Goal: Task Accomplishment & Management: Manage account settings

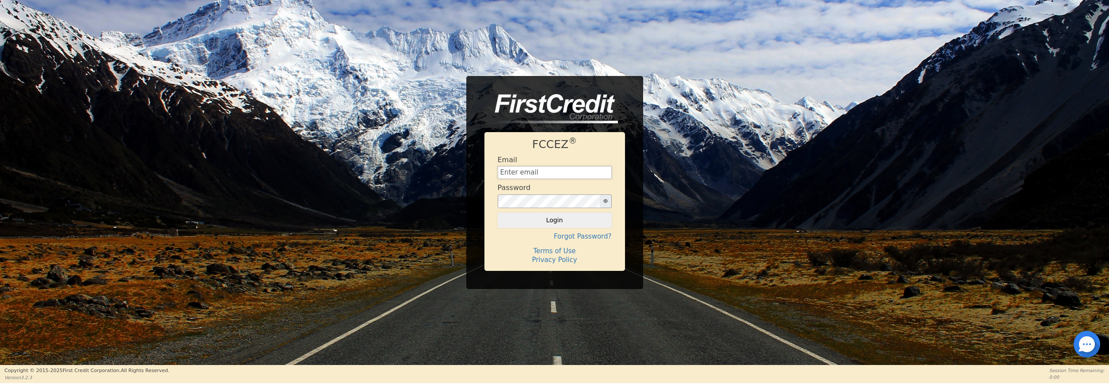
type input "[EMAIL_ADDRESS][DOMAIN_NAME]"
click at [554, 220] on button "Login" at bounding box center [555, 220] width 114 height 15
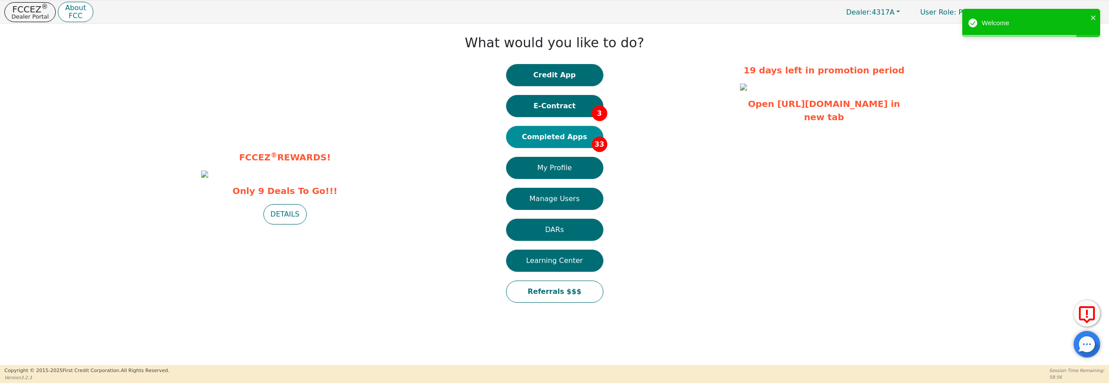
click at [547, 133] on button "Completed Apps 33" at bounding box center [554, 137] width 97 height 22
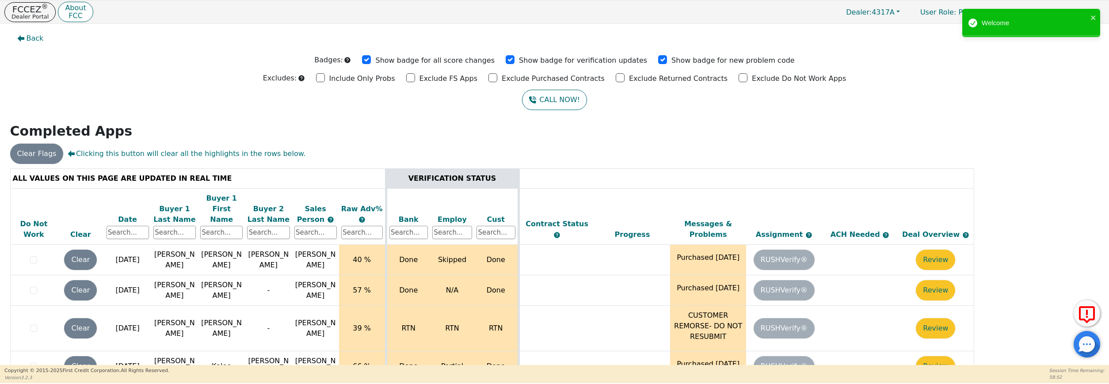
click at [126, 214] on div "Date" at bounding box center [128, 219] width 42 height 11
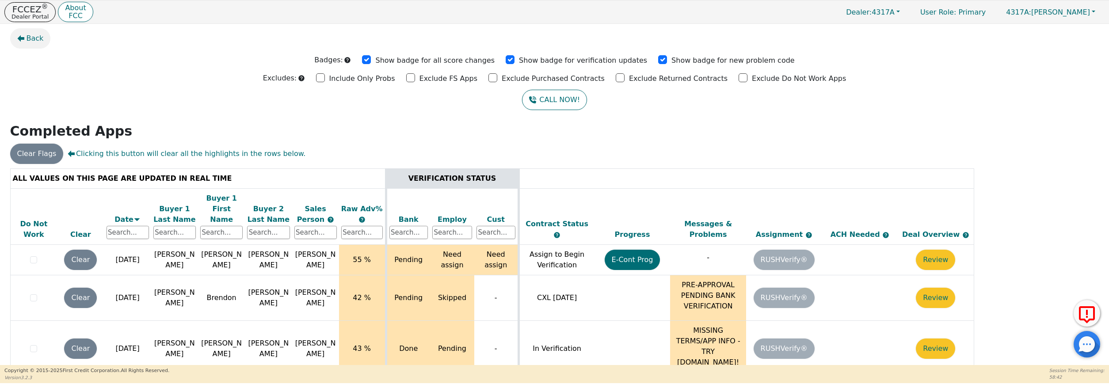
click at [31, 41] on span "Back" at bounding box center [35, 38] width 17 height 11
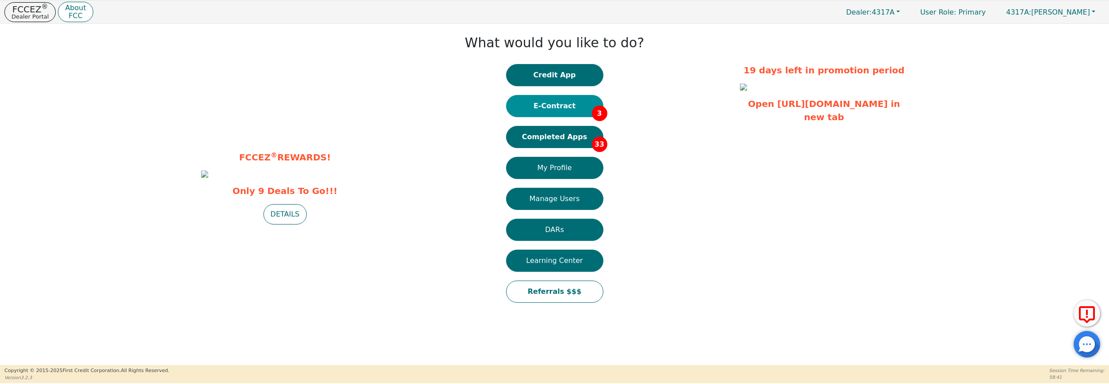
click at [573, 103] on button "E-Contract 3" at bounding box center [554, 106] width 97 height 22
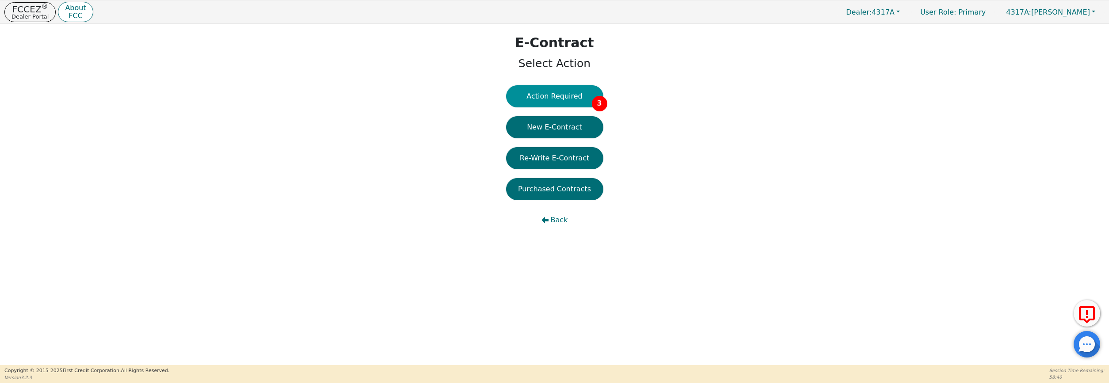
click at [570, 94] on button "Action Required 3" at bounding box center [554, 96] width 97 height 22
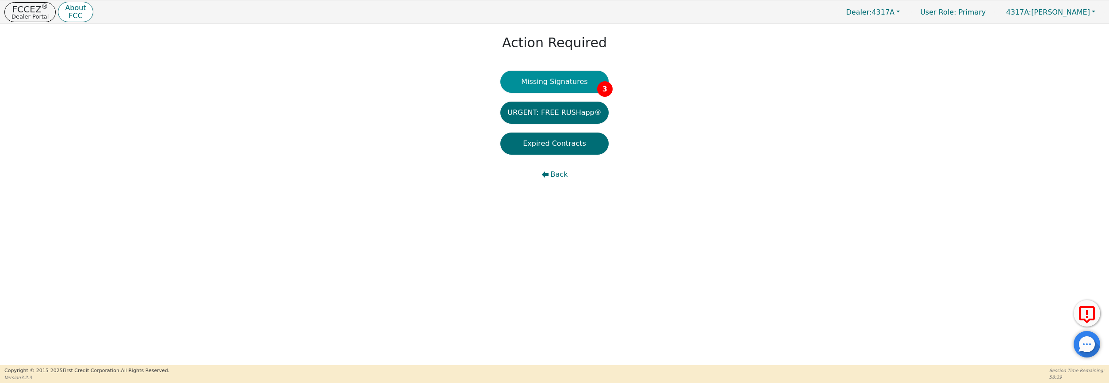
click at [573, 88] on button "Missing Signatures 3" at bounding box center [554, 82] width 108 height 22
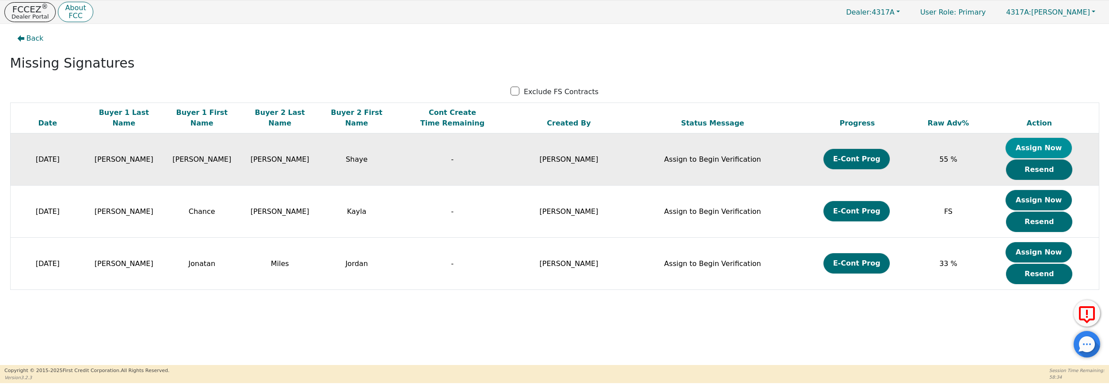
click at [1043, 144] on button "Assign Now" at bounding box center [1038, 148] width 66 height 20
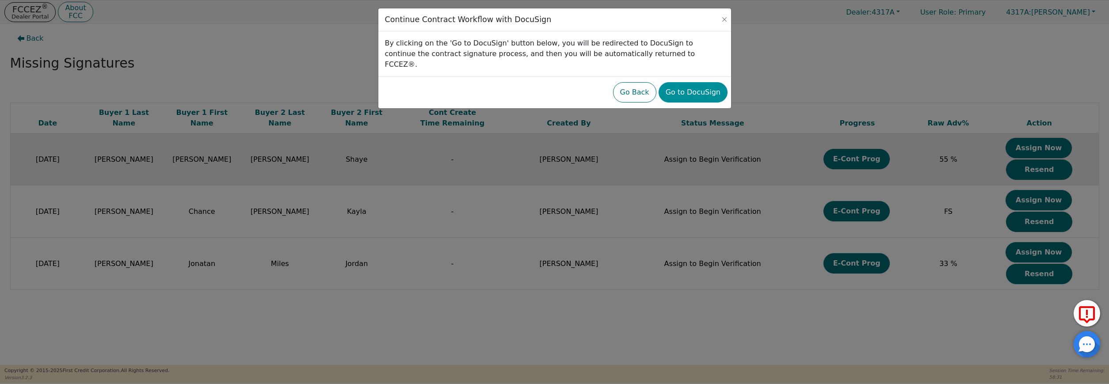
click at [702, 82] on button "Go to DocuSign" at bounding box center [693, 92] width 69 height 20
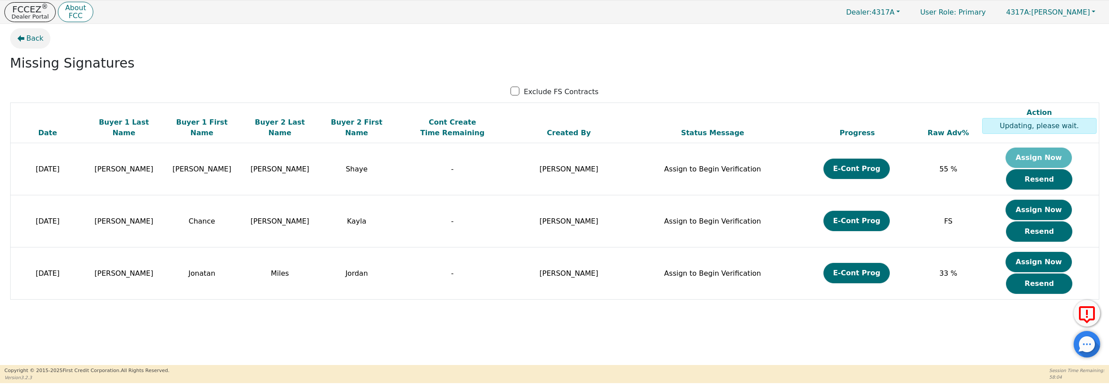
click at [35, 36] on span "Back" at bounding box center [35, 38] width 17 height 11
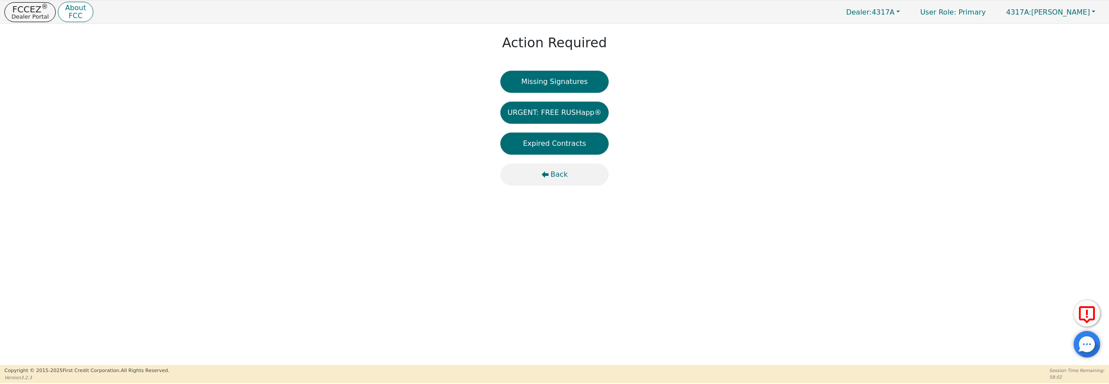
click at [560, 177] on span "Back" at bounding box center [559, 174] width 17 height 11
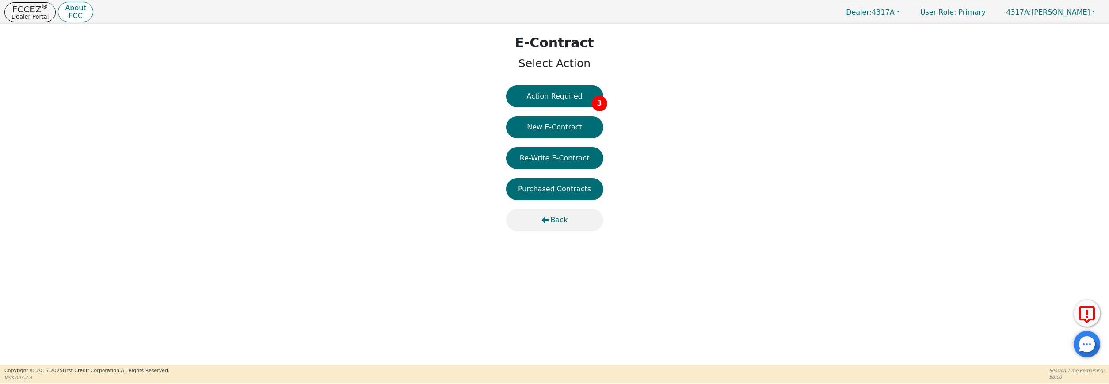
click at [562, 221] on span "Back" at bounding box center [559, 220] width 17 height 11
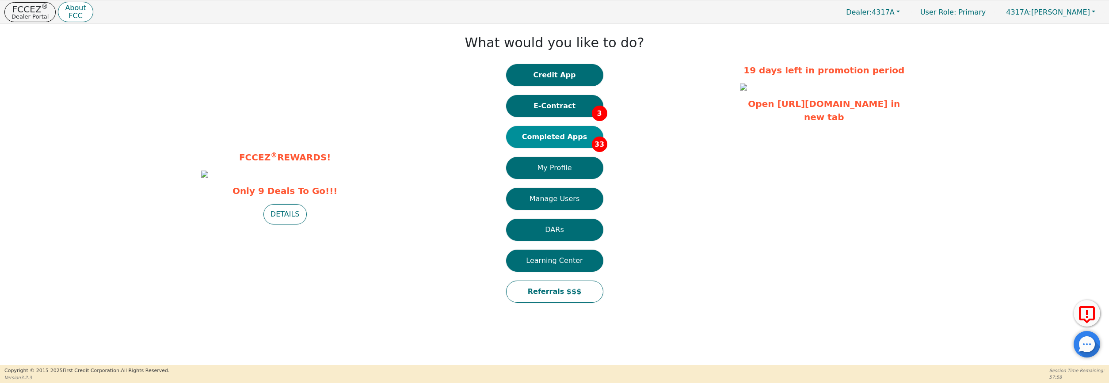
click at [557, 135] on button "Completed Apps 33" at bounding box center [554, 137] width 97 height 22
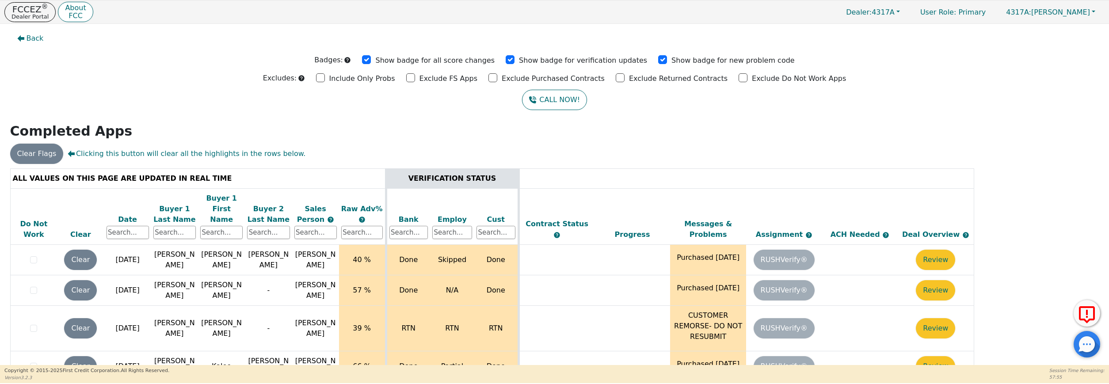
click at [133, 214] on div "Date" at bounding box center [128, 219] width 42 height 11
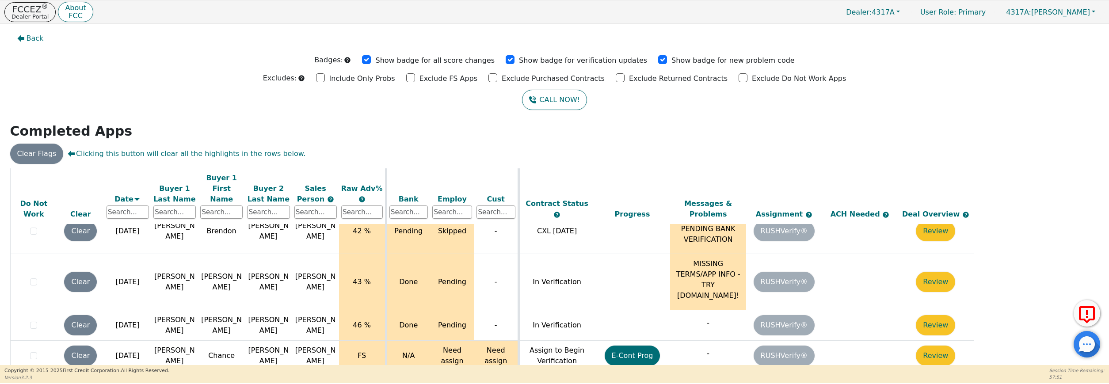
scroll to position [86, 0]
